Goal: Task Accomplishment & Management: Manage account settings

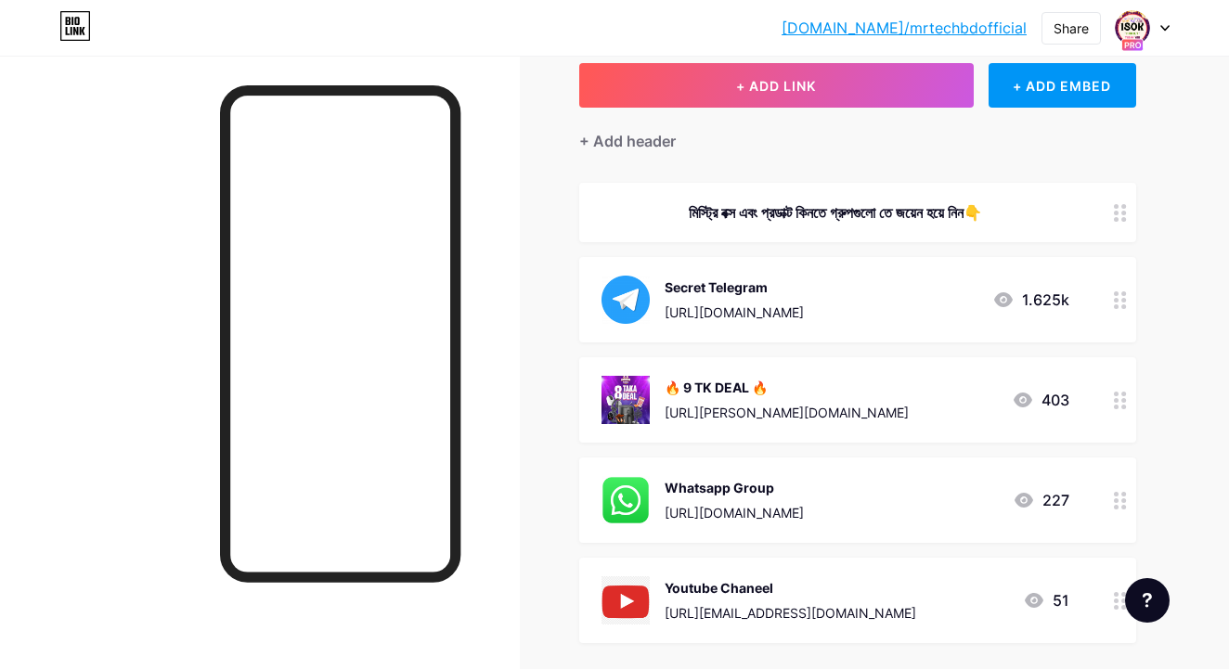
scroll to position [183, 0]
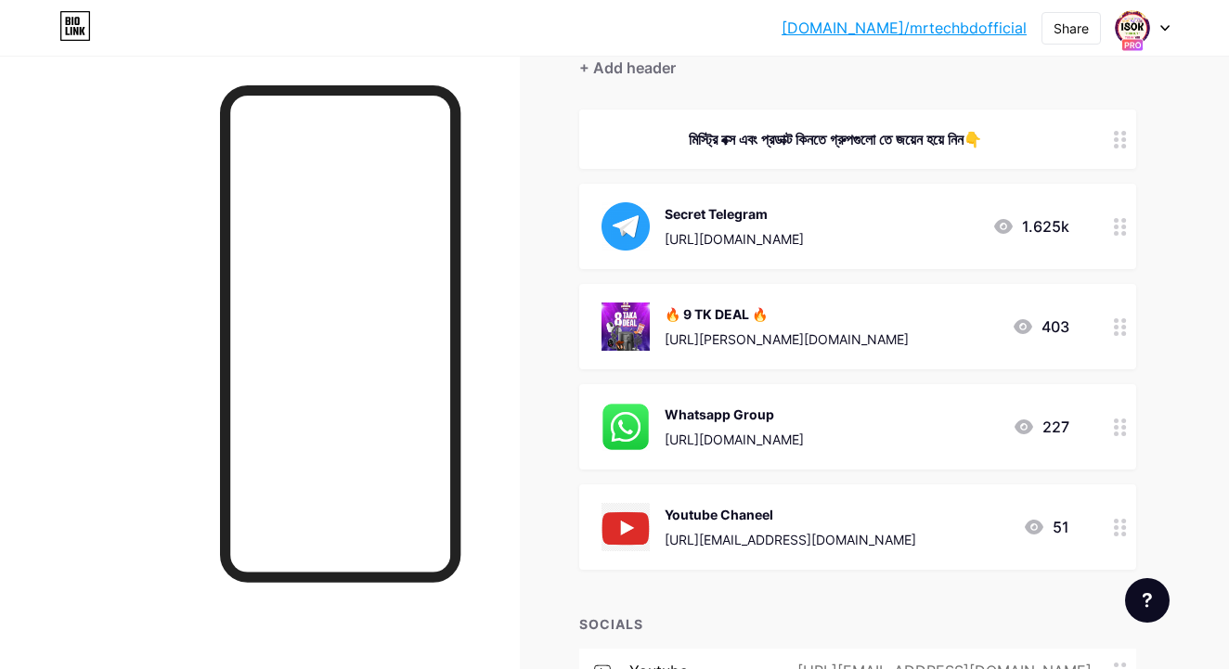
click at [1120, 530] on icon at bounding box center [1120, 528] width 13 height 18
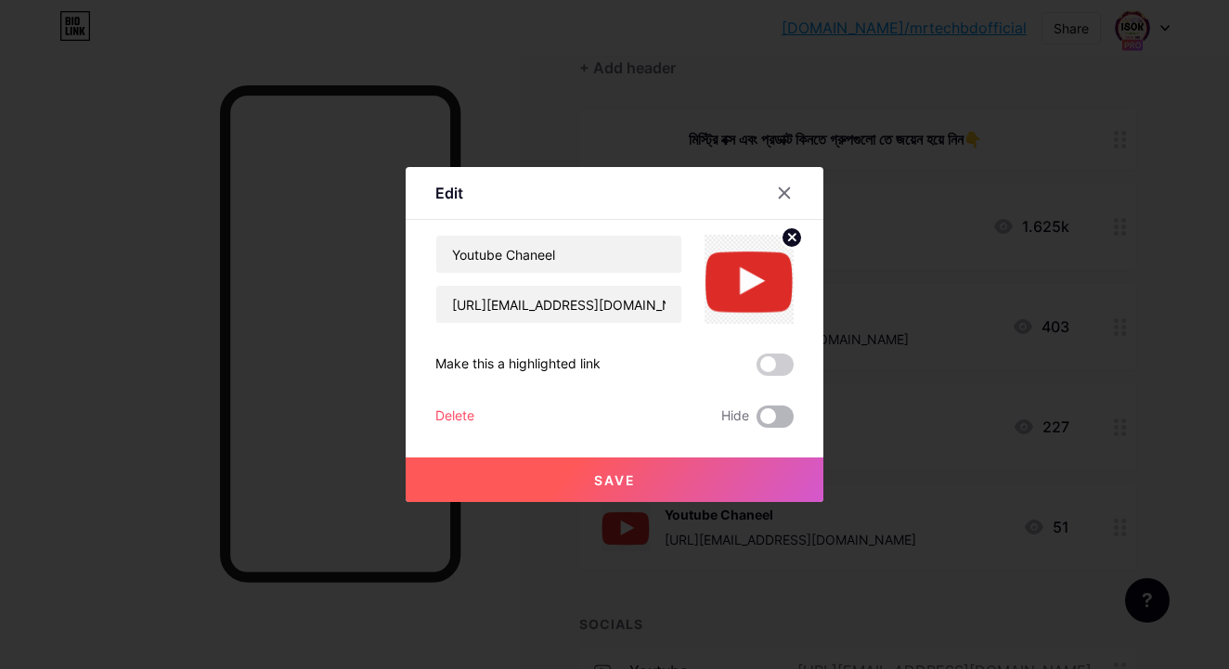
click at [773, 416] on span at bounding box center [775, 417] width 37 height 22
click at [757, 421] on input "checkbox" at bounding box center [757, 421] width 0 height 0
click at [726, 483] on button "Save" at bounding box center [615, 480] width 418 height 45
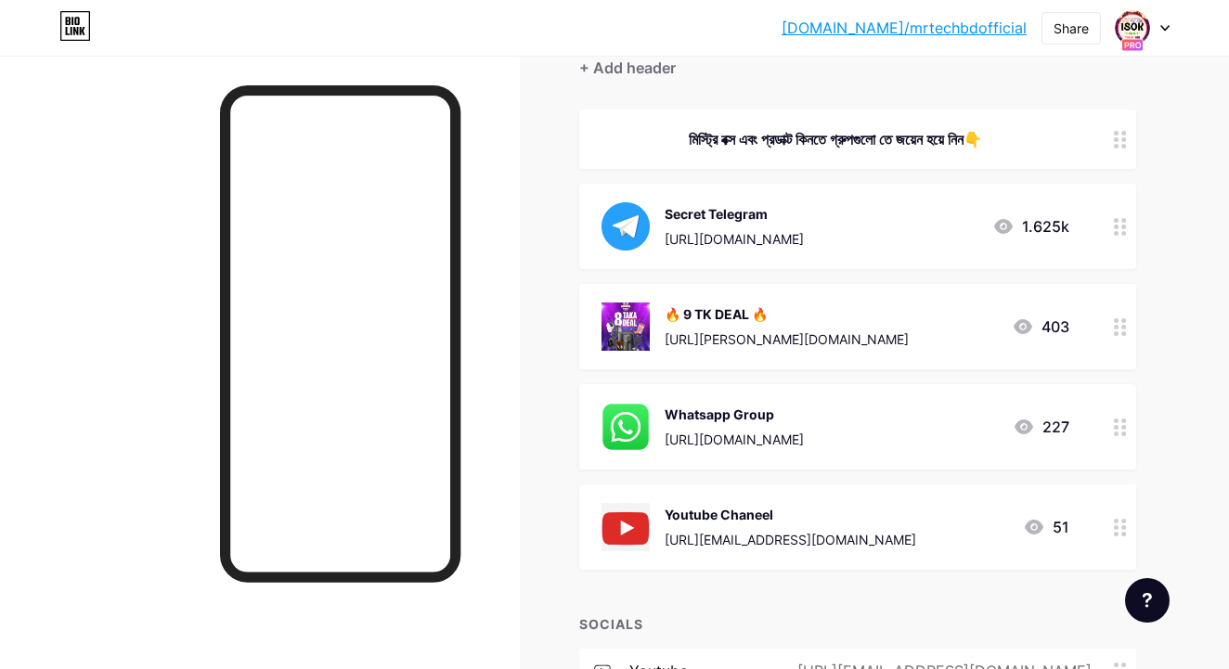
click at [922, 29] on link "[DOMAIN_NAME]/mrtechbdofficial" at bounding box center [904, 28] width 245 height 22
click at [1120, 524] on icon at bounding box center [1120, 528] width 13 height 18
click at [782, 427] on span at bounding box center [775, 417] width 37 height 22
click at [757, 421] on input "checkbox" at bounding box center [757, 421] width 0 height 0
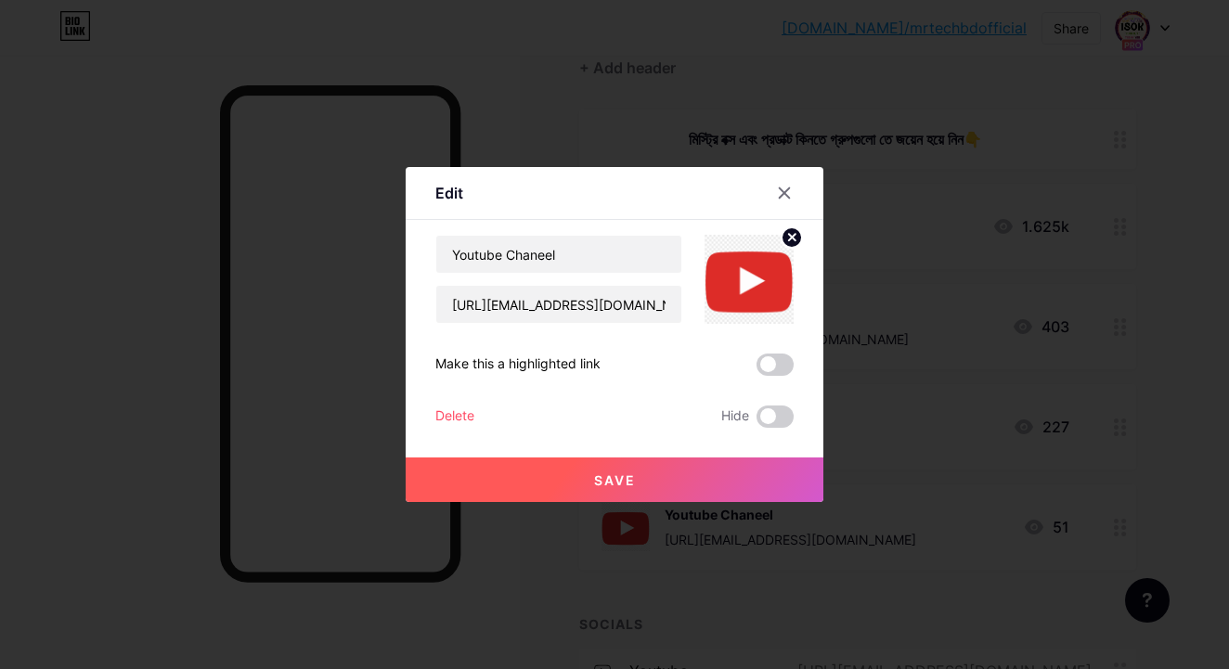
click at [779, 473] on button "Save" at bounding box center [615, 480] width 418 height 45
drag, startPoint x: 779, startPoint y: 473, endPoint x: 779, endPoint y: 223, distance: 250.6
click at [779, 223] on div "Content YouTube Play YouTube video without leaving your page. ADD Vimeo Play Vi…" at bounding box center [614, 324] width 358 height 208
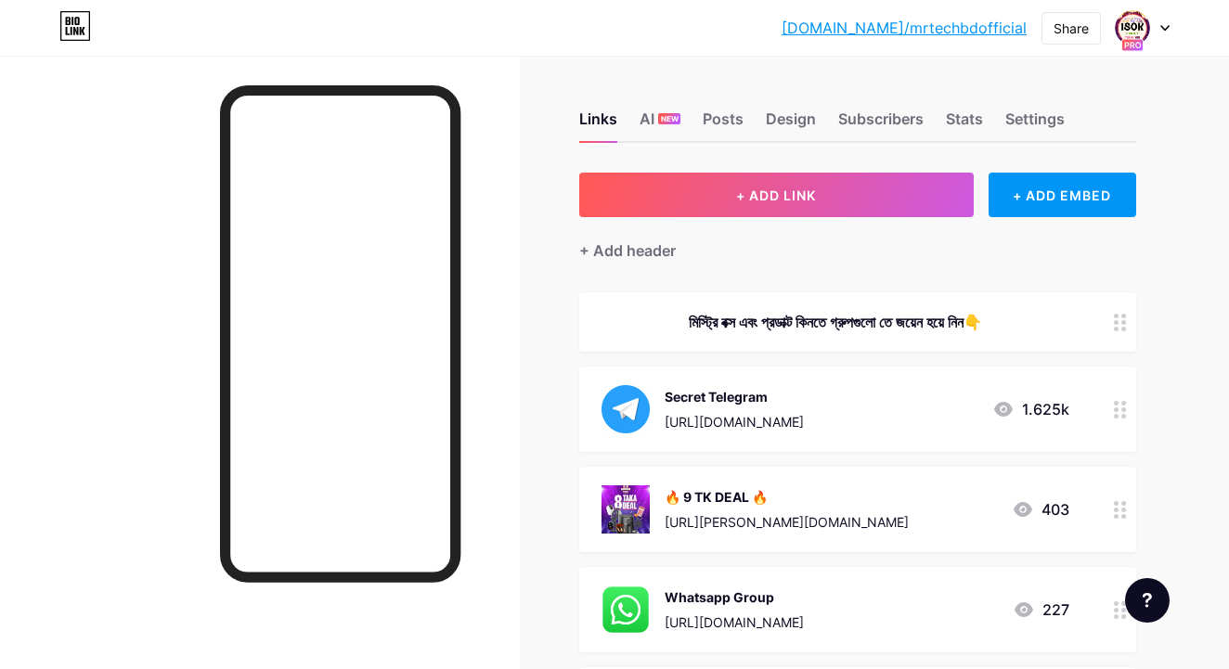
scroll to position [0, 0]
